Goal: Task Accomplishment & Management: Manage account settings

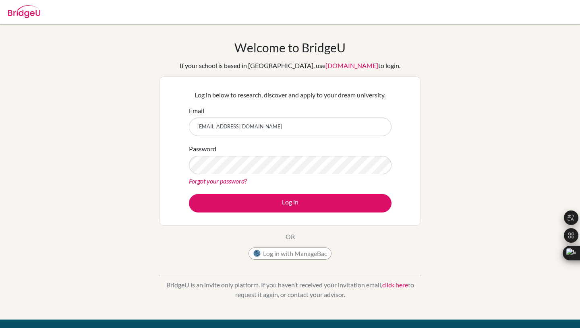
type input "martinawartenberg15@gmail.com"
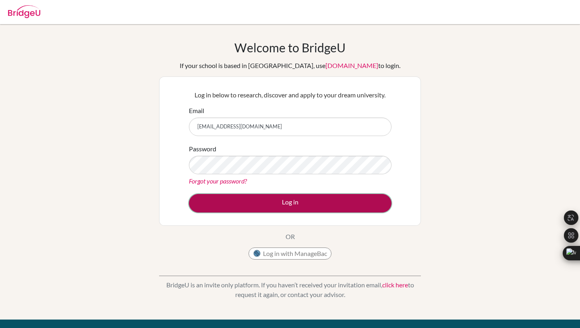
click at [289, 199] on button "Log in" at bounding box center [290, 203] width 203 height 19
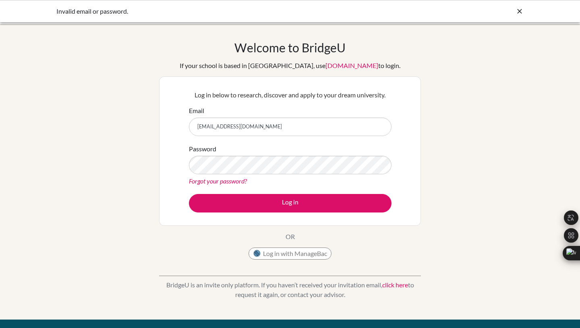
drag, startPoint x: 246, startPoint y: 128, endPoint x: 241, endPoint y: 127, distance: 4.9
click at [241, 127] on input "[EMAIL_ADDRESS][DOMAIN_NAME]" at bounding box center [290, 127] width 203 height 19
click at [213, 126] on input "martinawartenberg@gmail.com" at bounding box center [290, 127] width 203 height 19
drag, startPoint x: 269, startPoint y: 127, endPoint x: 249, endPoint y: 126, distance: 20.2
click at [249, 126] on input "martina.wartenberg@gmail.com" at bounding box center [290, 127] width 203 height 19
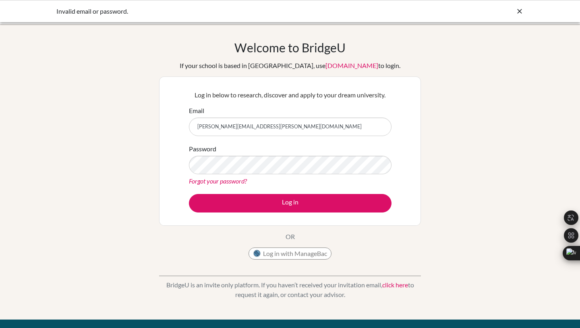
type input "[PERSON_NAME][EMAIL_ADDRESS][PERSON_NAME][DOMAIN_NAME]"
click at [189, 194] on button "Log in" at bounding box center [290, 203] width 203 height 19
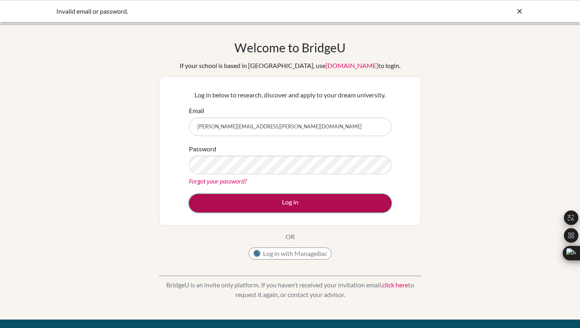
click at [292, 205] on button "Log in" at bounding box center [290, 203] width 203 height 19
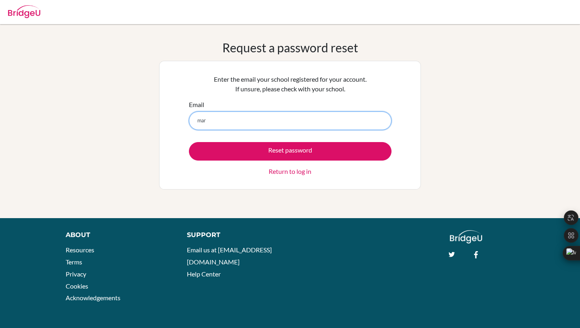
type input "[EMAIL_ADDRESS][DOMAIN_NAME]"
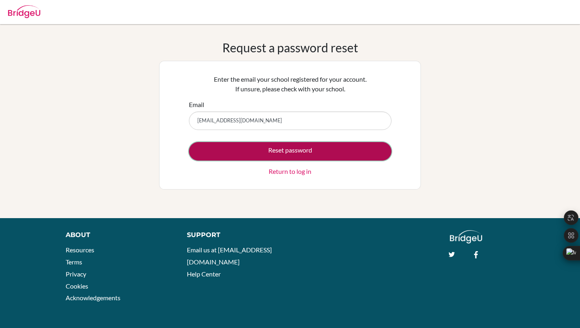
click at [282, 153] on button "Reset password" at bounding box center [290, 151] width 203 height 19
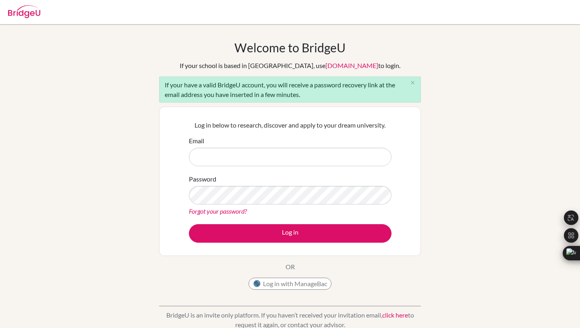
click at [226, 211] on link "Forgot your password?" at bounding box center [218, 211] width 58 height 8
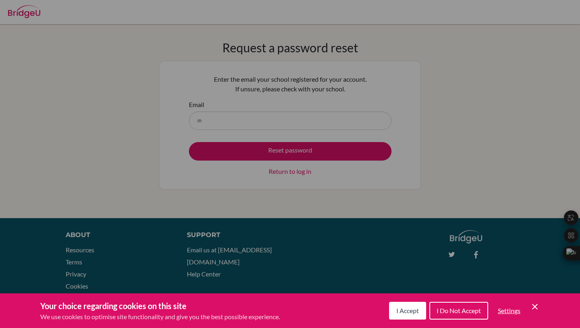
click at [412, 307] on span "I Accept" at bounding box center [407, 311] width 23 height 8
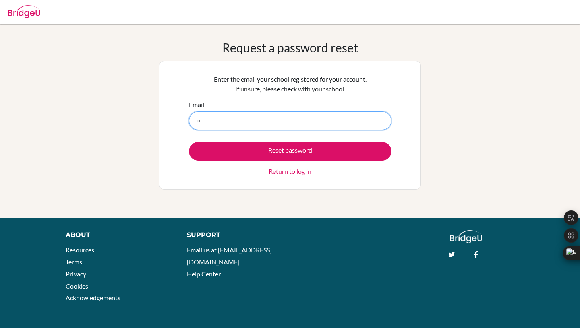
click at [217, 114] on input "m" at bounding box center [290, 121] width 203 height 19
type input "martina.wartenberg@colegiobolivar.org"
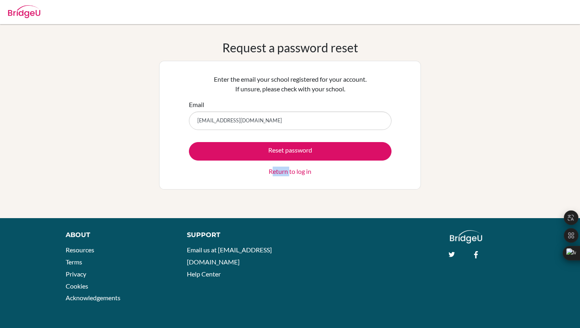
click at [275, 160] on div "Reset password Return to log in" at bounding box center [290, 159] width 203 height 34
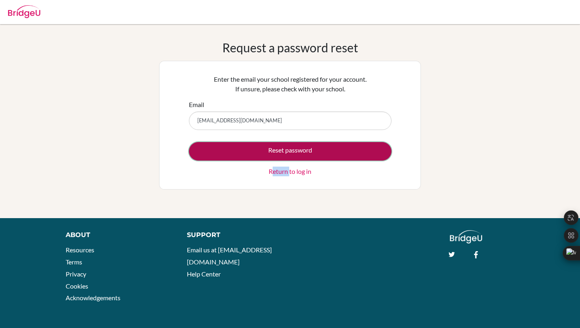
click at [273, 151] on button "Reset password" at bounding box center [290, 151] width 203 height 19
